Goal: Use online tool/utility: Use online tool/utility

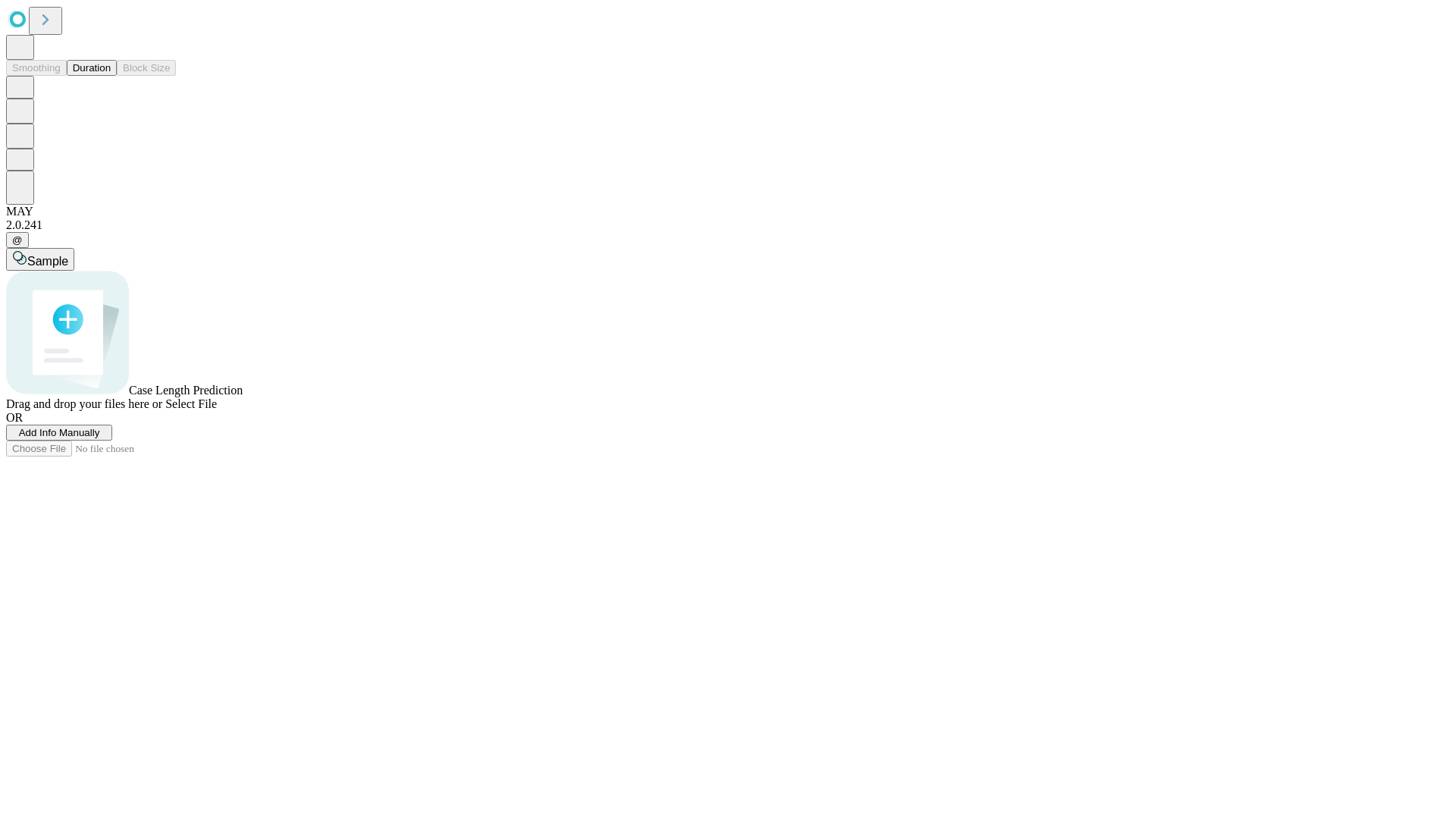
click at [101, 438] on span "Add Info Manually" at bounding box center [59, 432] width 81 height 11
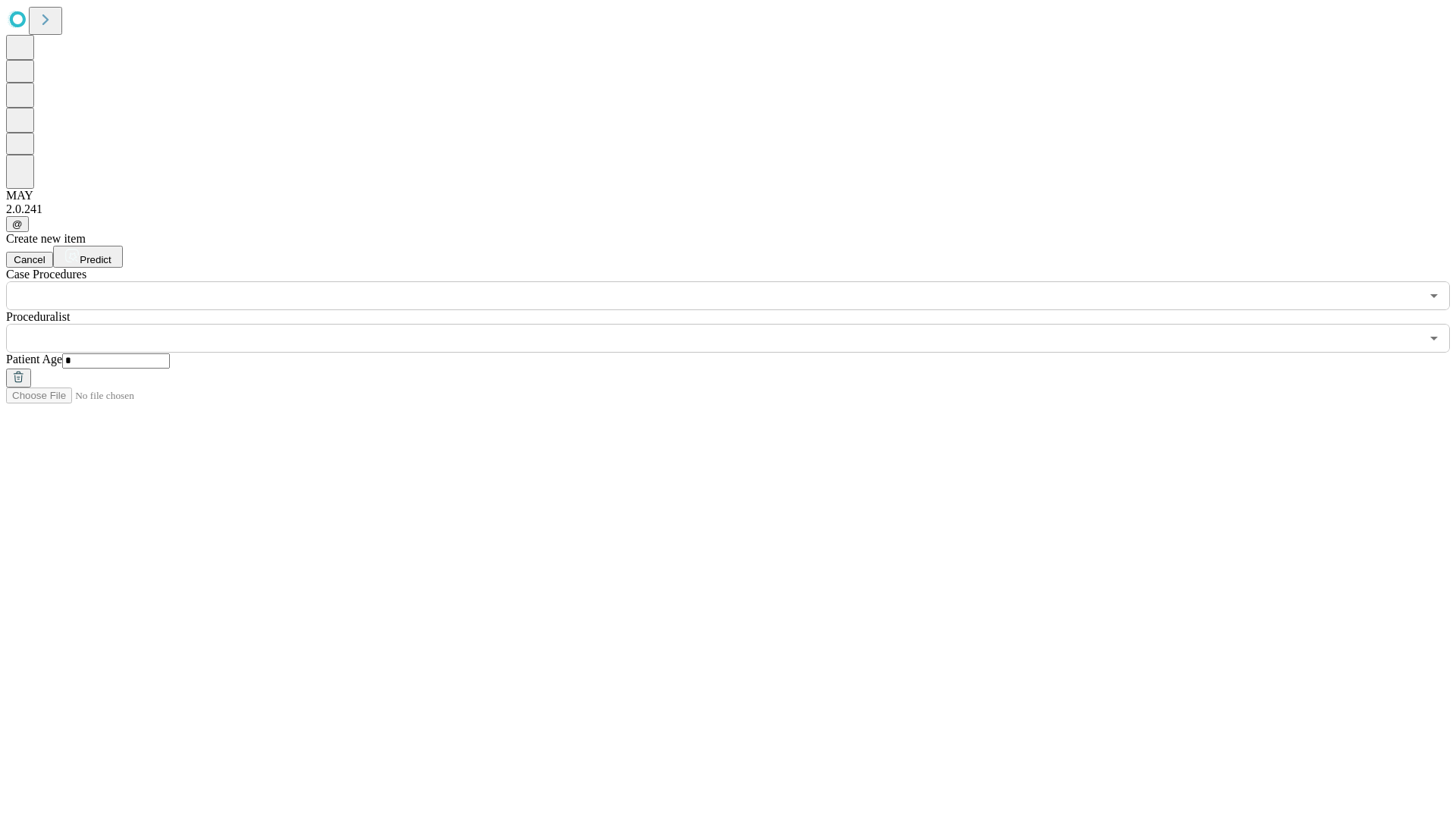
type input "*"
click at [739, 324] on input "text" at bounding box center [713, 339] width 1415 height 29
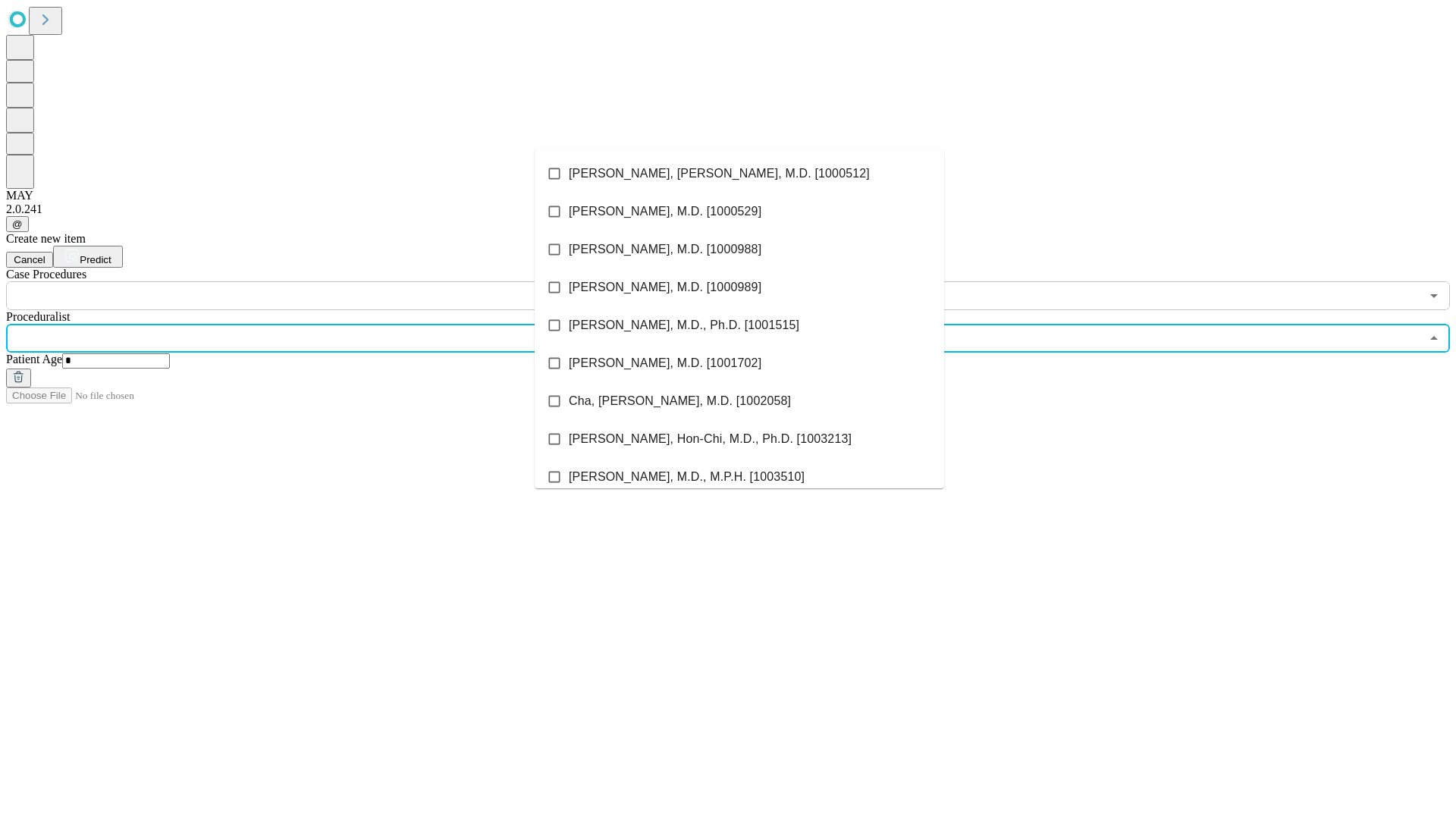
click at [740, 174] on li "[PERSON_NAME], [PERSON_NAME], M.D. [1000512]" at bounding box center [739, 173] width 410 height 38
click at [318, 281] on input "text" at bounding box center [713, 296] width 1415 height 29
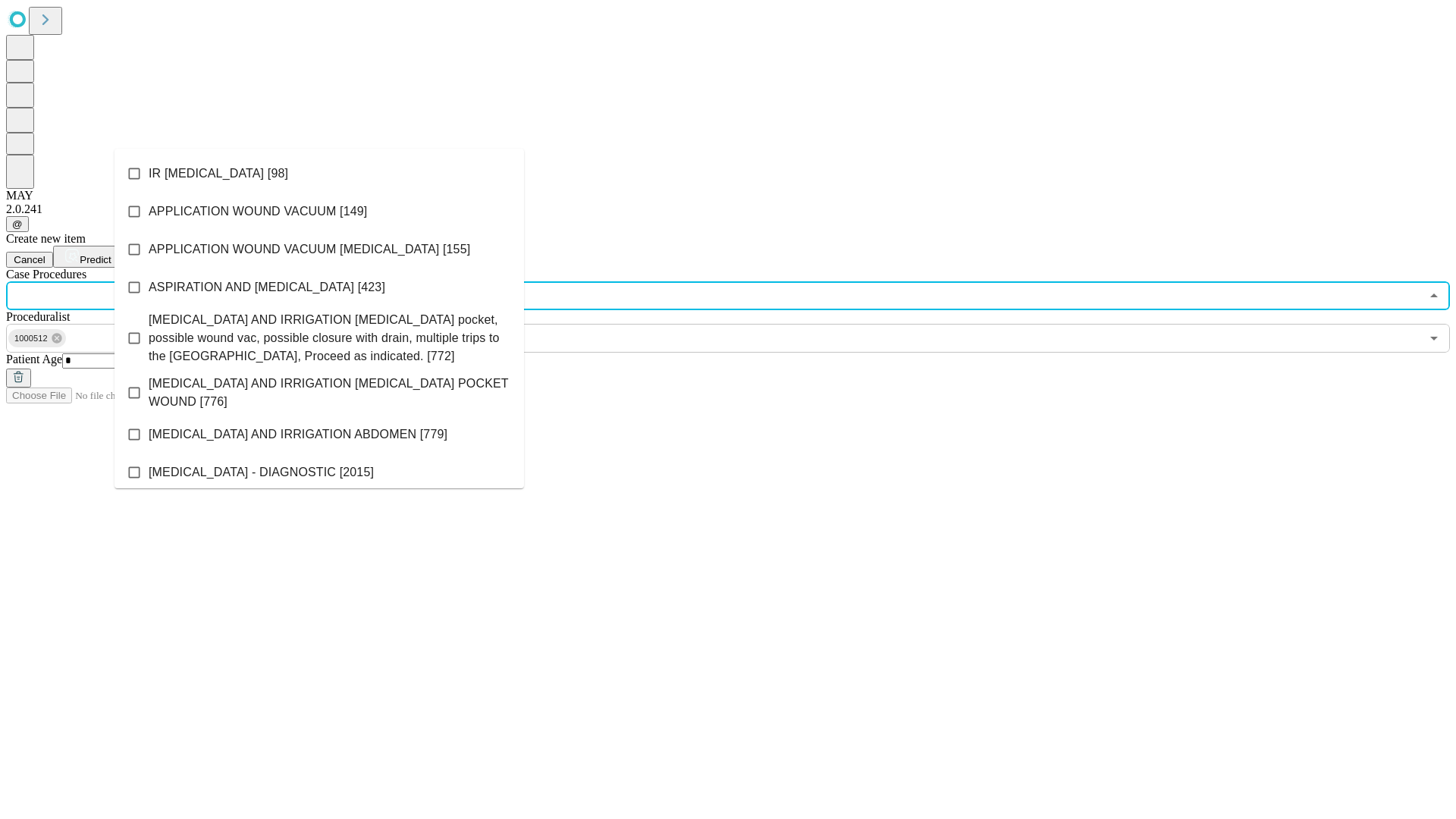
click at [319, 174] on li "IR [MEDICAL_DATA] [98]" at bounding box center [319, 173] width 410 height 38
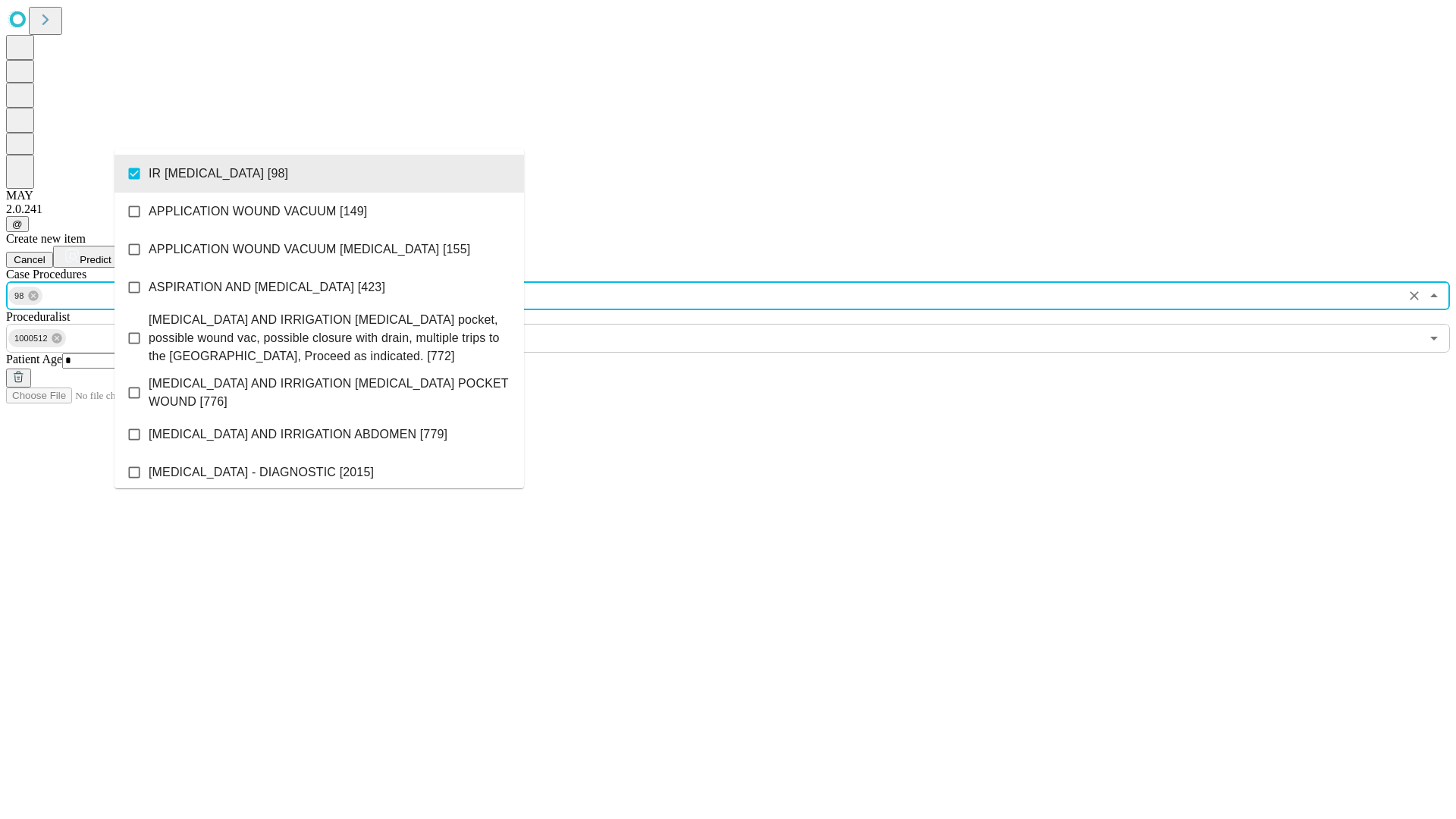
click at [111, 254] on span "Predict" at bounding box center [95, 259] width 31 height 11
